Goal: Learn about a topic: Learn about a topic

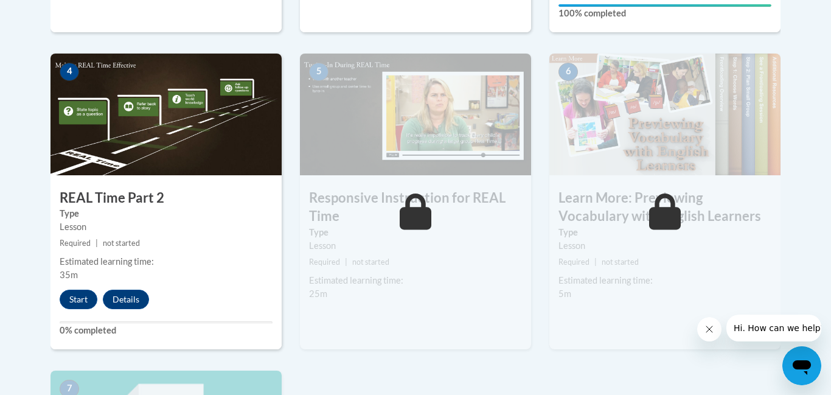
scroll to position [712, 0]
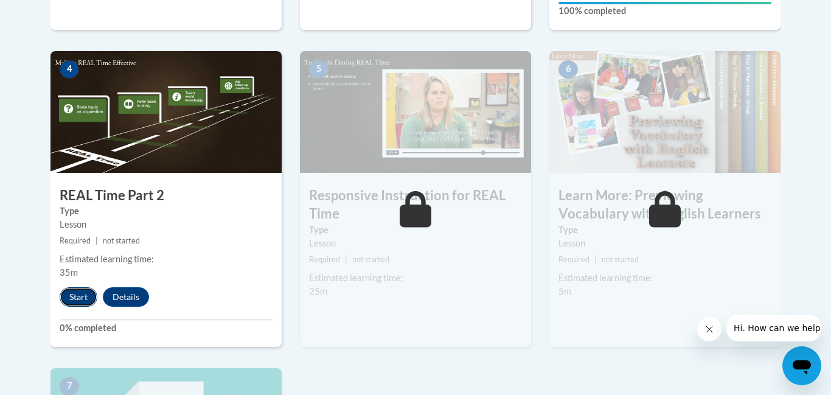
click at [70, 299] on button "Start" at bounding box center [79, 296] width 38 height 19
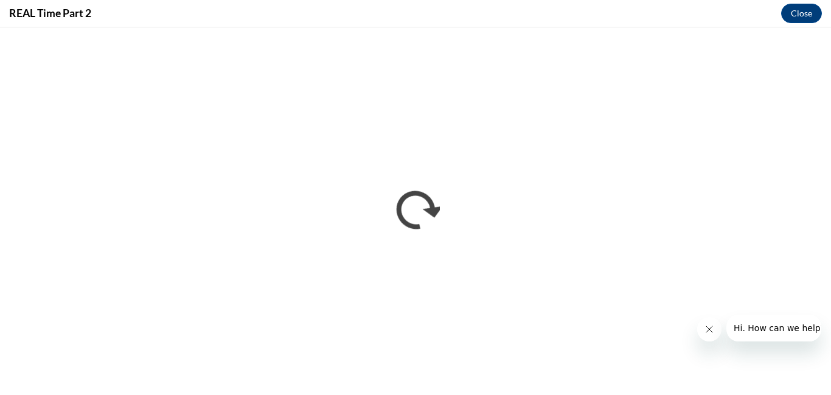
scroll to position [0, 0]
